Goal: Navigation & Orientation: Find specific page/section

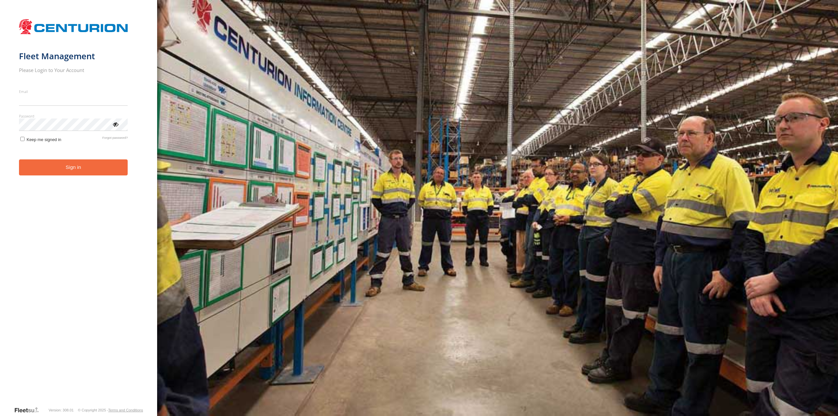
type input "**********"
click at [74, 177] on form "**********" at bounding box center [79, 211] width 120 height 391
click at [72, 170] on button "Sign in" at bounding box center [73, 167] width 109 height 16
